Goal: Browse casually

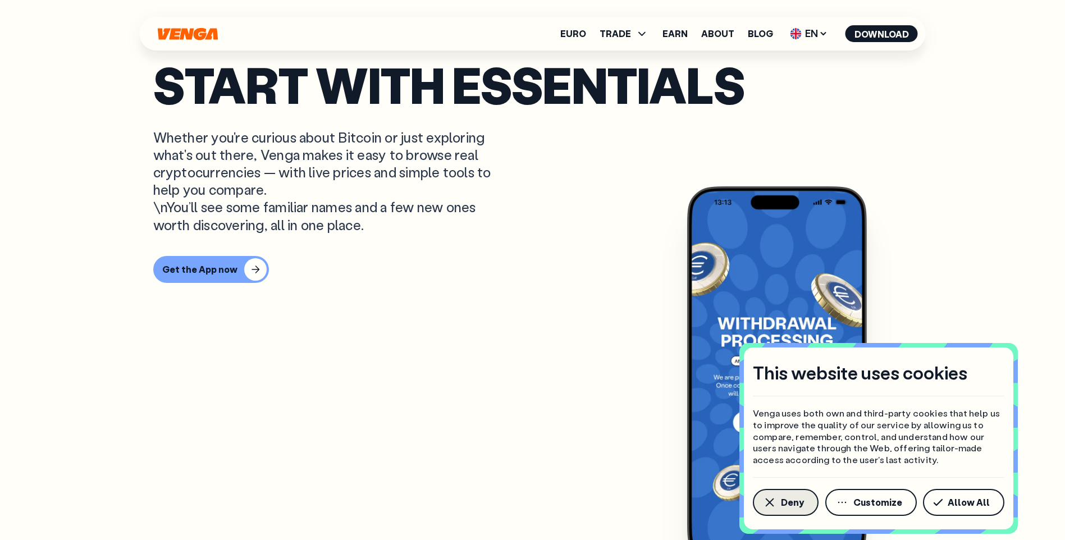
click at [782, 499] on span "Deny" at bounding box center [792, 502] width 23 height 9
